Goal: Contribute content: Contribute content

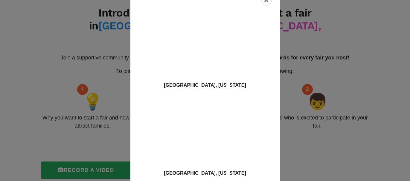
click at [33, 131] on div "Ruston, Louisiana West Columbia, South Carolina" at bounding box center [205, 90] width 410 height 181
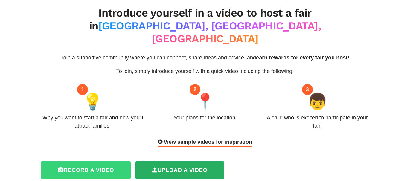
click at [87, 161] on label "Record a video" at bounding box center [86, 169] width 90 height 17
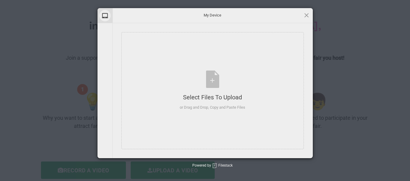
drag, startPoint x: 243, startPoint y: 159, endPoint x: 251, endPoint y: 167, distance: 11.0
click at [249, 166] on div "My Device My Device Select Files to Upload or Drag and Drop, Copy and Paste Fil…" at bounding box center [205, 90] width 410 height 181
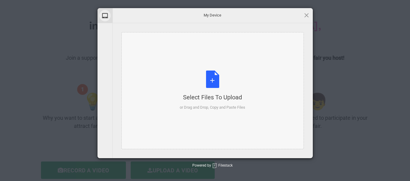
click at [215, 85] on div "Select Files to Upload or Drag and Drop, Copy and Paste Files" at bounding box center [213, 90] width 66 height 40
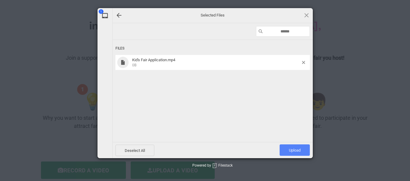
click at [296, 153] on span "Upload 1" at bounding box center [295, 149] width 30 height 11
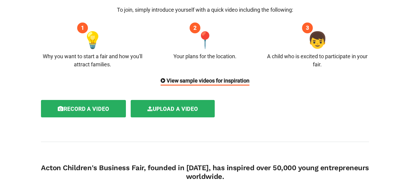
scroll to position [91, 0]
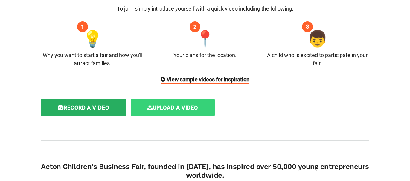
click at [186, 98] on label "Upload a video" at bounding box center [173, 106] width 84 height 17
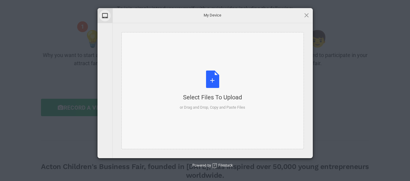
click at [214, 82] on div "Select Files to Upload or Drag and Drop, Copy and Paste Files" at bounding box center [213, 90] width 66 height 40
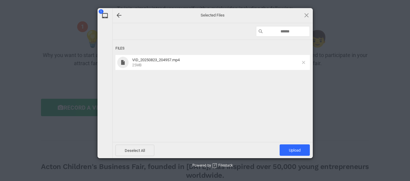
click at [302, 63] on span at bounding box center [303, 62] width 3 height 3
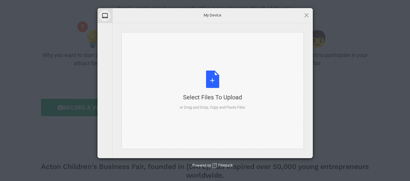
click at [208, 78] on div "Select Files to Upload or Drag and Drop, Copy and Paste Files" at bounding box center [213, 90] width 66 height 40
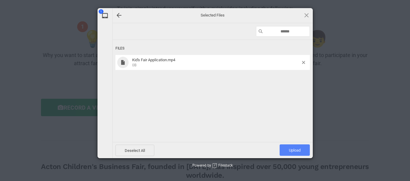
click at [290, 149] on span "Upload 1" at bounding box center [295, 150] width 12 height 4
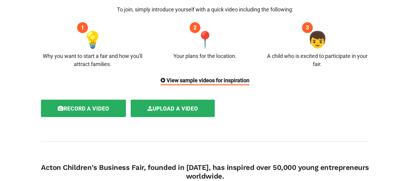
scroll to position [95, 0]
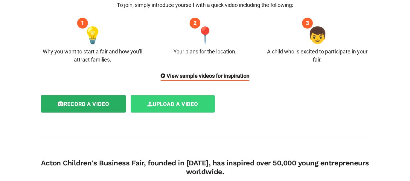
click at [181, 95] on label "Upload a video" at bounding box center [173, 103] width 84 height 17
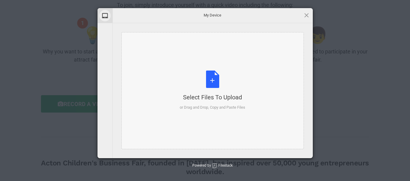
click at [212, 82] on div "Select Files to Upload or Drag and Drop, Copy and Paste Files" at bounding box center [213, 90] width 66 height 40
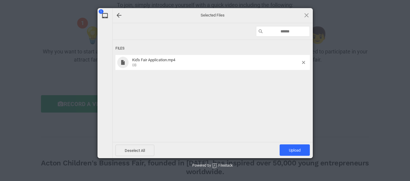
click at [162, 65] on span "0B" at bounding box center [216, 64] width 168 height 5
click at [201, 63] on span "0B" at bounding box center [216, 64] width 168 height 5
click at [287, 146] on span "Upload 1" at bounding box center [295, 149] width 30 height 11
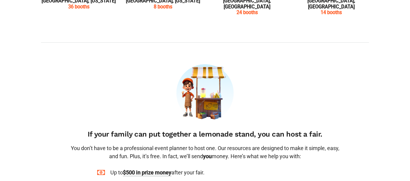
scroll to position [352, 0]
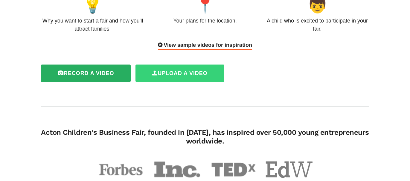
scroll to position [125, 0]
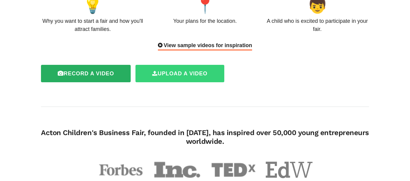
click at [152, 65] on label "Upload a video" at bounding box center [180, 73] width 89 height 17
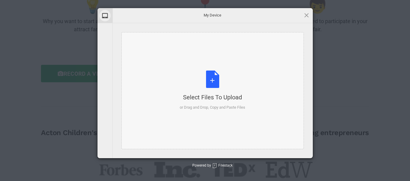
click at [213, 79] on div "Select Files to Upload or Drag and Drop, Copy and Paste Files" at bounding box center [213, 90] width 66 height 40
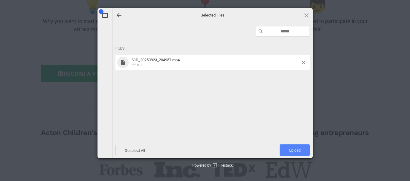
click at [287, 150] on span "Upload 1" at bounding box center [295, 149] width 30 height 11
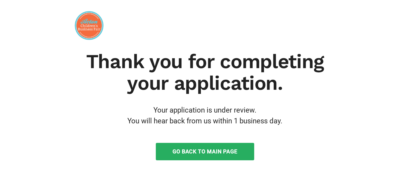
scroll to position [32, 0]
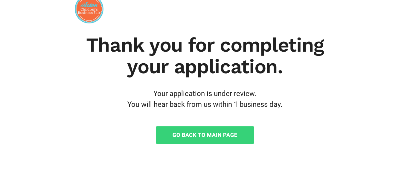
click at [209, 135] on link "Go Back to Main Page" at bounding box center [205, 134] width 98 height 17
